Goal: Communication & Community: Answer question/provide support

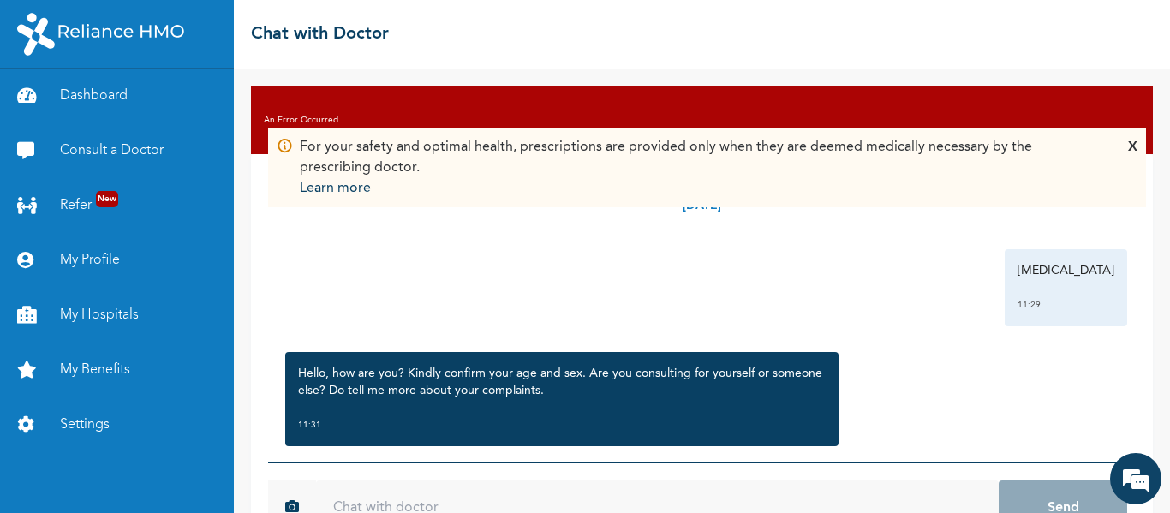
scroll to position [22, 0]
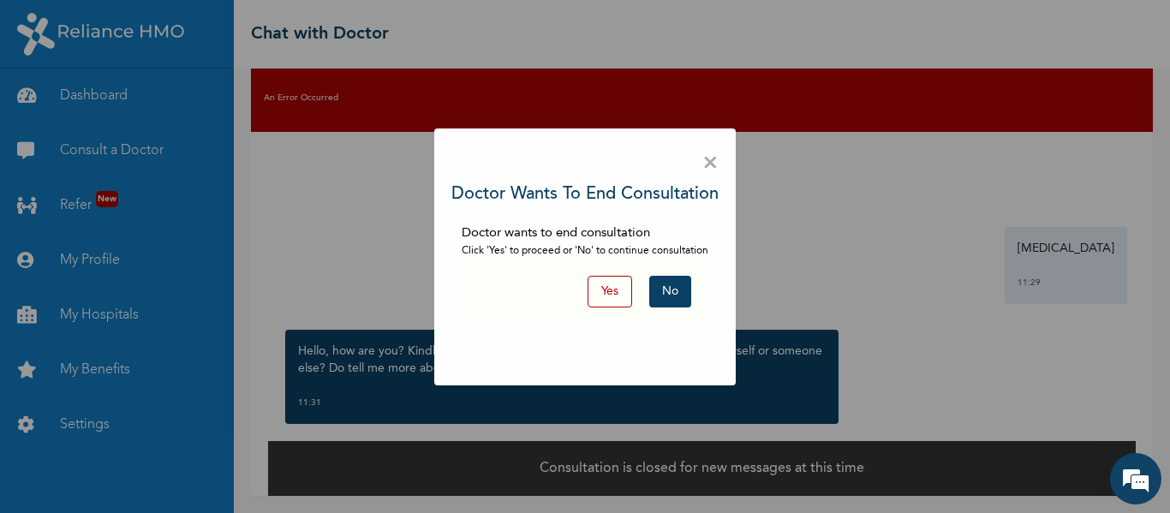
click at [602, 288] on button "Yes" at bounding box center [610, 292] width 45 height 32
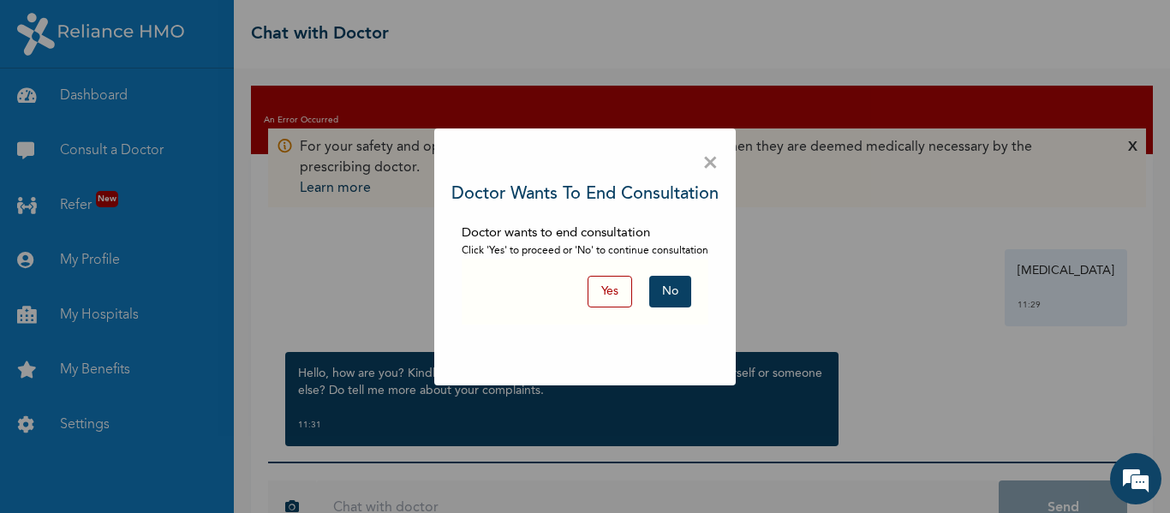
scroll to position [57, 0]
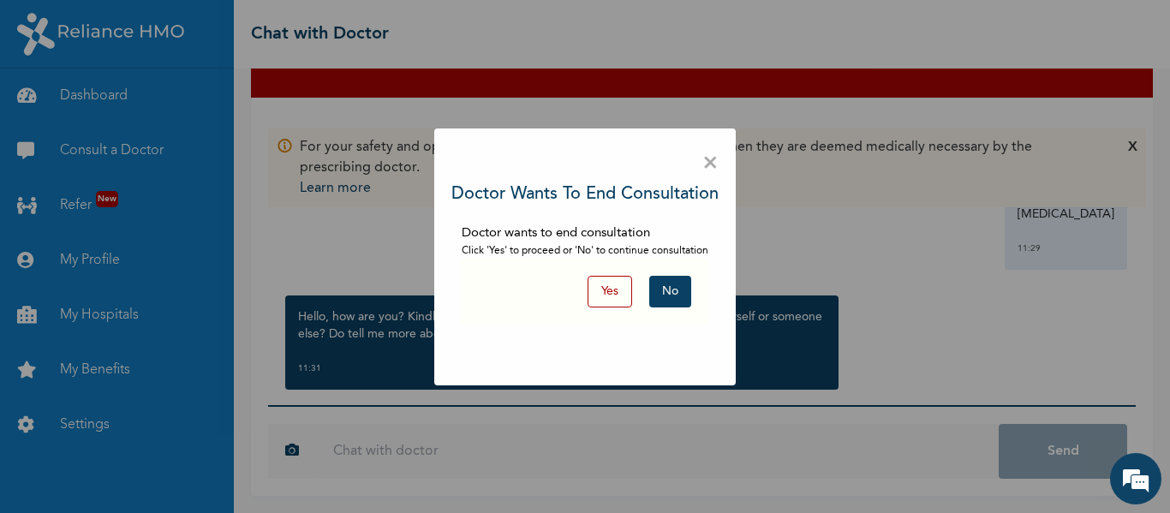
click at [713, 165] on span "×" at bounding box center [711, 164] width 16 height 36
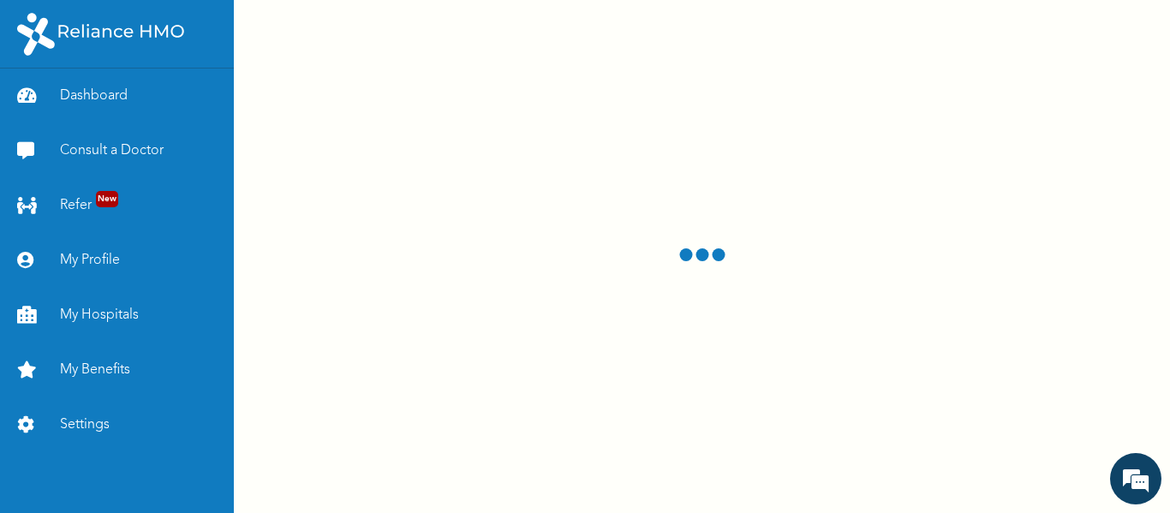
click at [795, 134] on div at bounding box center [702, 256] width 936 height 513
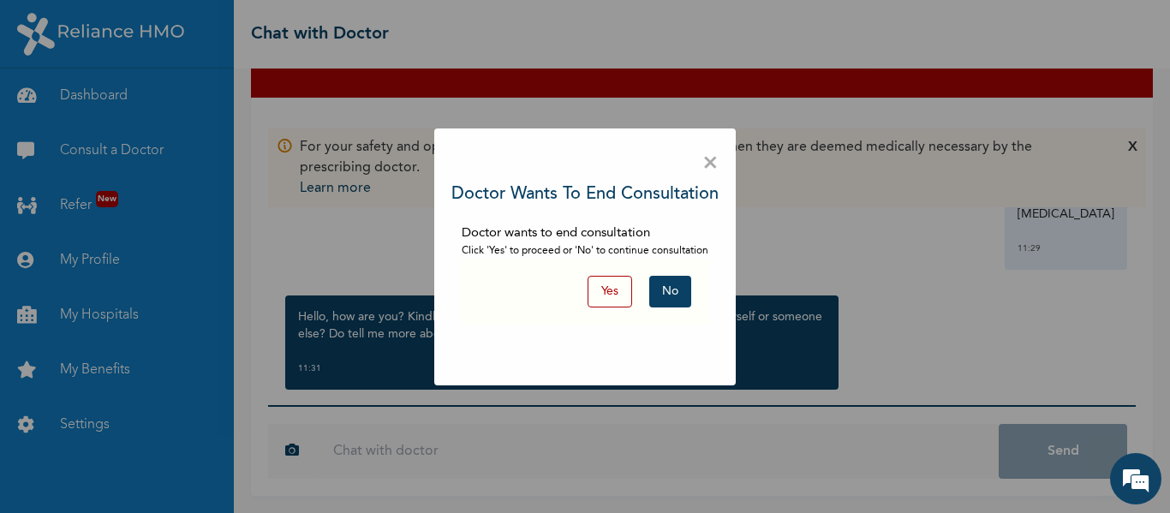
click at [601, 288] on button "Yes" at bounding box center [610, 292] width 45 height 32
click at [663, 292] on button "No" at bounding box center [670, 292] width 42 height 32
click at [710, 168] on span "×" at bounding box center [711, 164] width 16 height 36
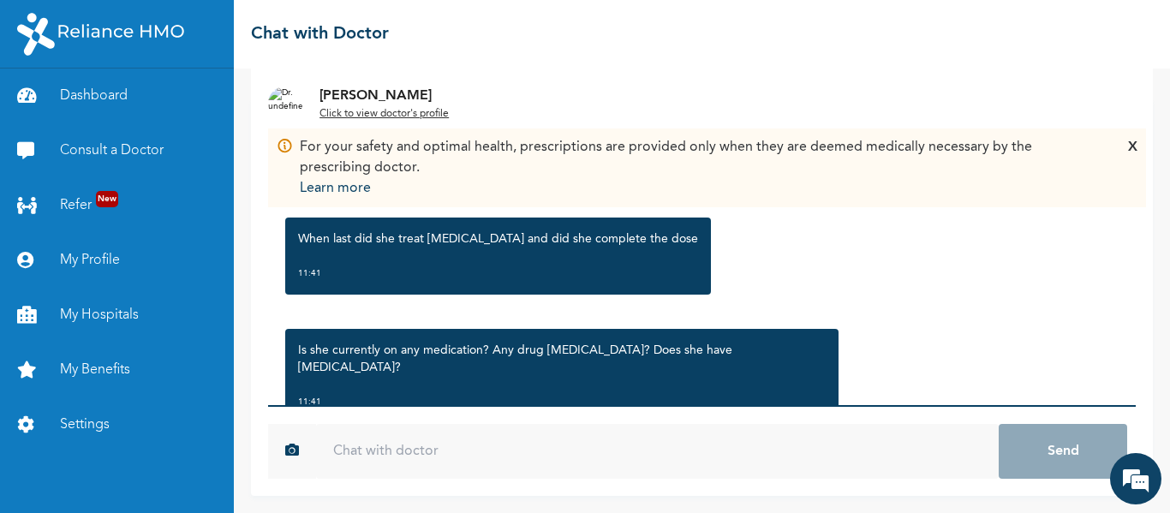
scroll to position [1077, 0]
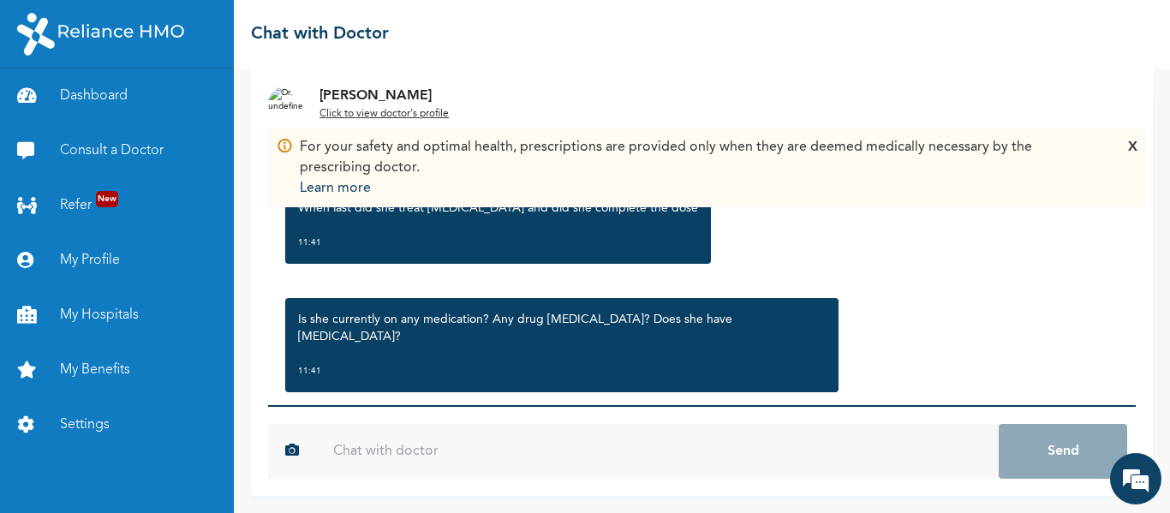
click at [382, 449] on input "text" at bounding box center [657, 451] width 683 height 55
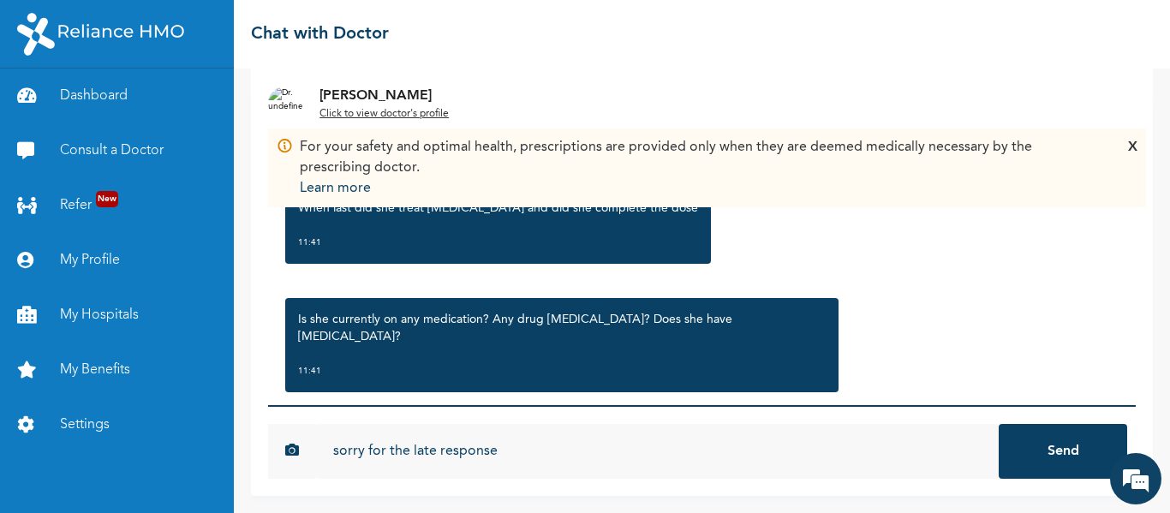
type input "sorry for the late response"
click at [999, 424] on button "Send" at bounding box center [1063, 451] width 129 height 55
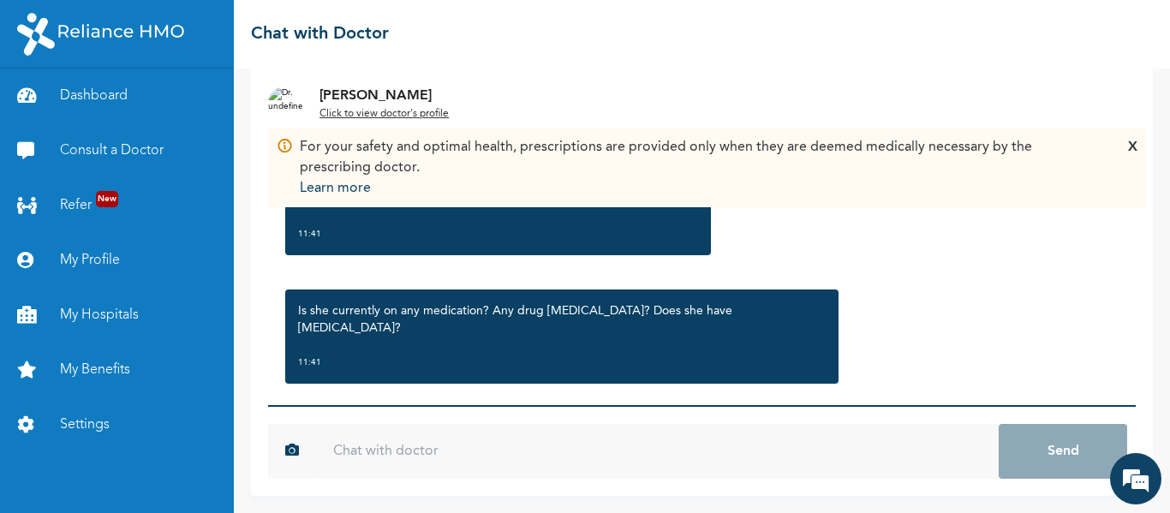
scroll to position [1171, 0]
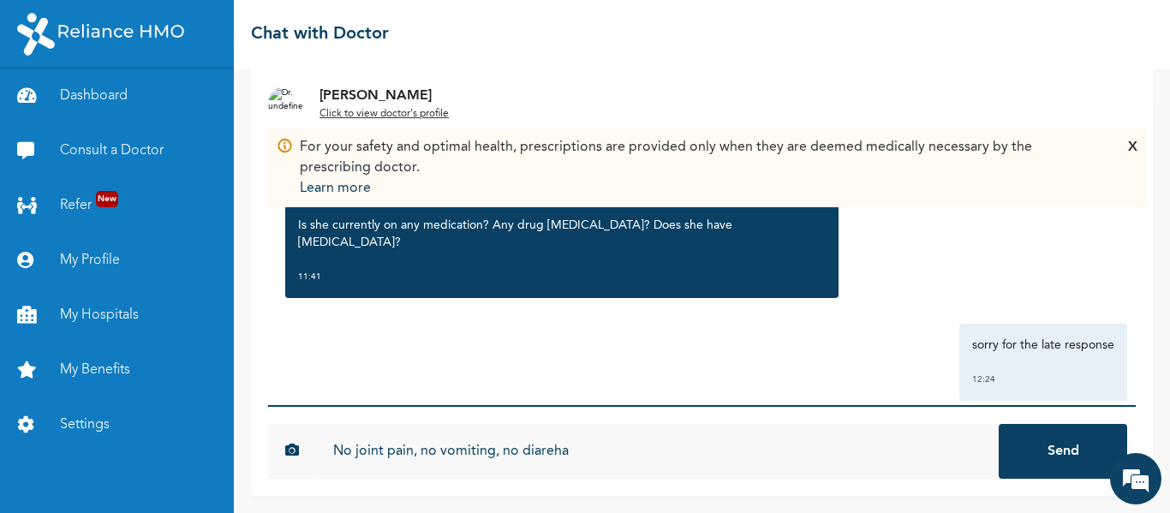
click at [548, 452] on input "No joint pain, no vomiting, no diareha" at bounding box center [657, 451] width 683 height 55
type input "No joint pain, no vomiting, no [MEDICAL_DATA]"
click at [1041, 446] on button "Send" at bounding box center [1063, 451] width 129 height 55
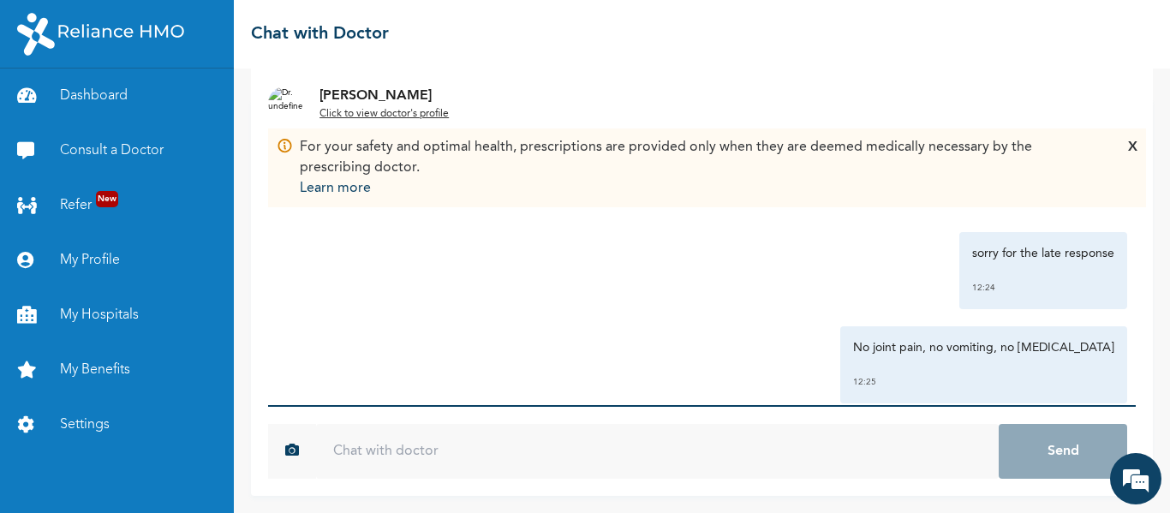
scroll to position [1265, 0]
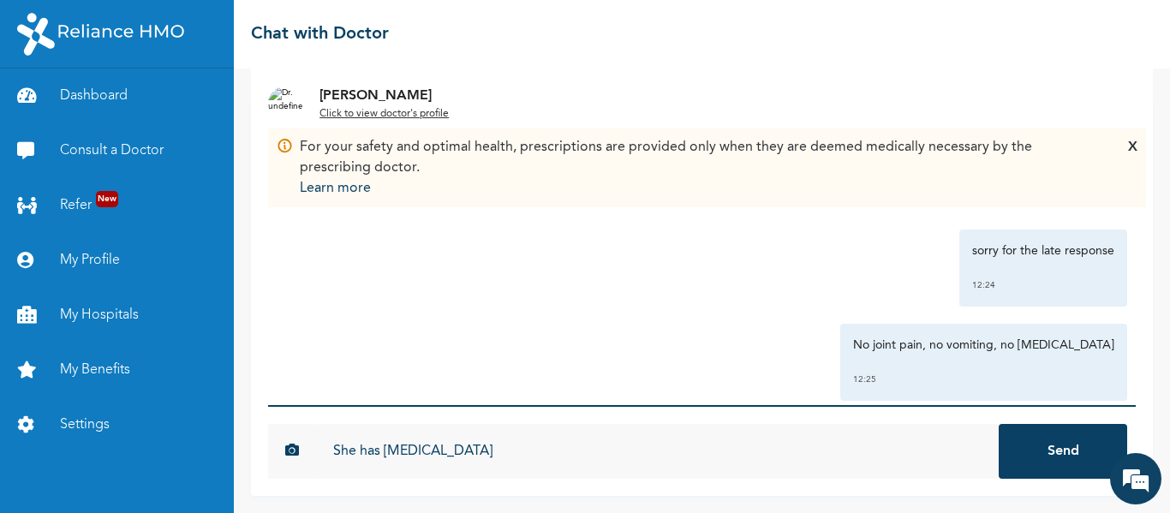
type input "She has [MEDICAL_DATA]"
click at [999, 424] on button "Send" at bounding box center [1063, 451] width 129 height 55
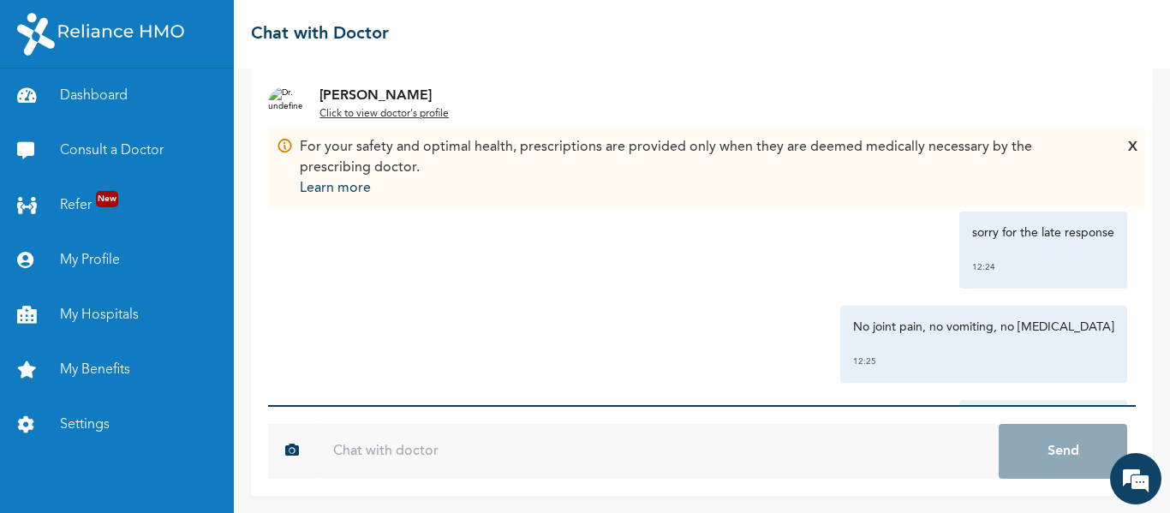
scroll to position [1360, 0]
